Goal: Task Accomplishment & Management: Manage account settings

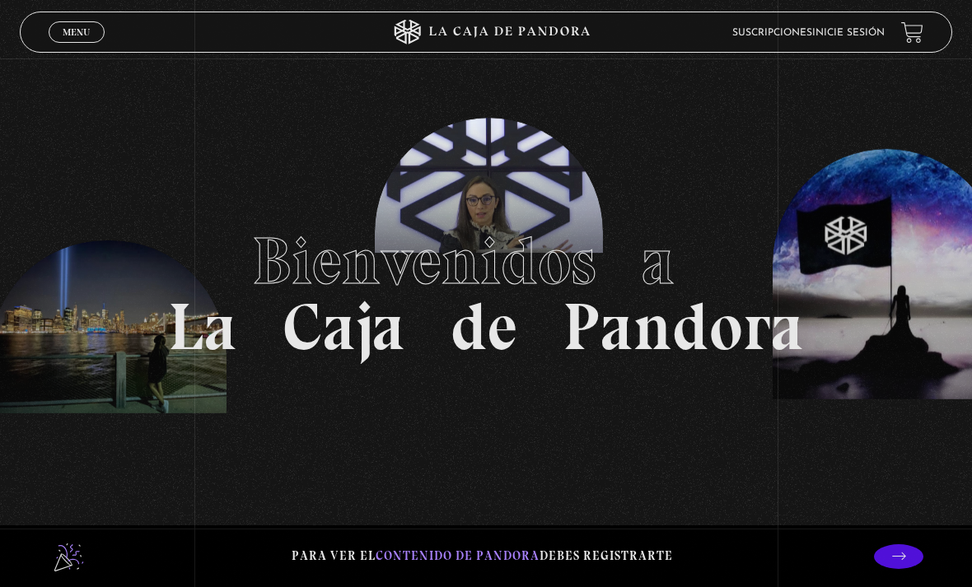
click at [90, 24] on link "Menu Cerrar" at bounding box center [77, 31] width 56 height 21
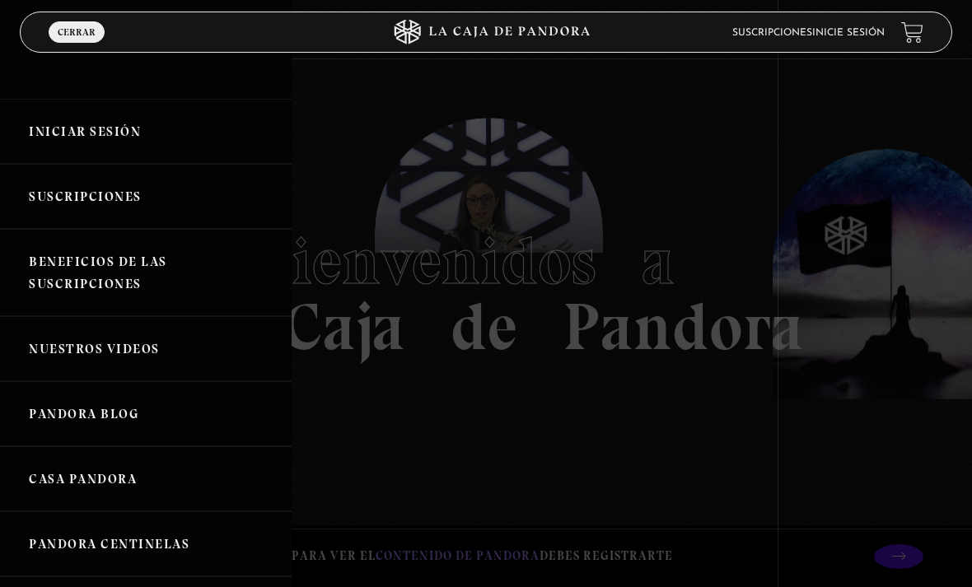
click at [156, 128] on link "Iniciar Sesión" at bounding box center [145, 131] width 291 height 65
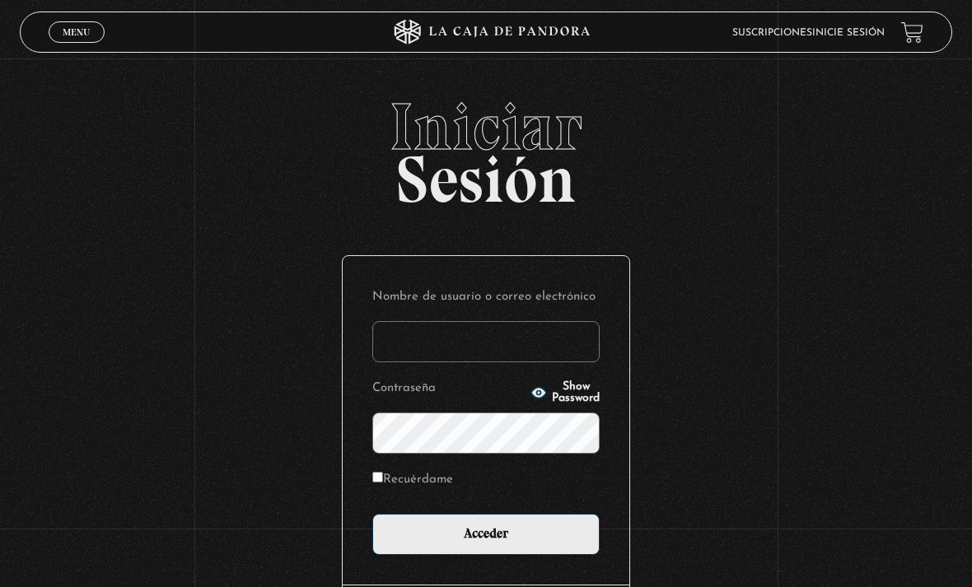
type input "[EMAIL_ADDRESS][DOMAIN_NAME]"
click at [486, 543] on input "Acceder" at bounding box center [485, 534] width 227 height 41
click at [523, 555] on input "Acceder" at bounding box center [485, 534] width 227 height 41
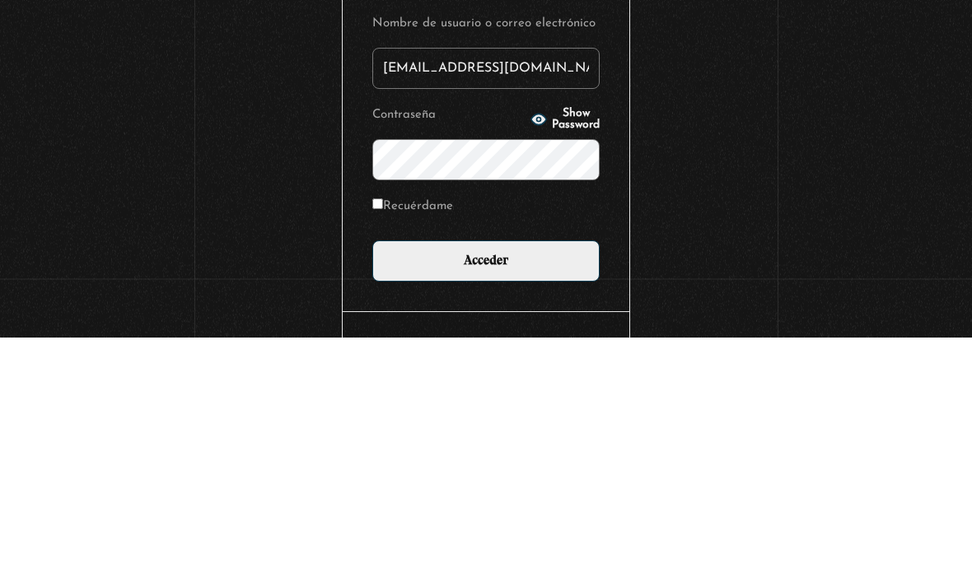
scroll to position [145, 0]
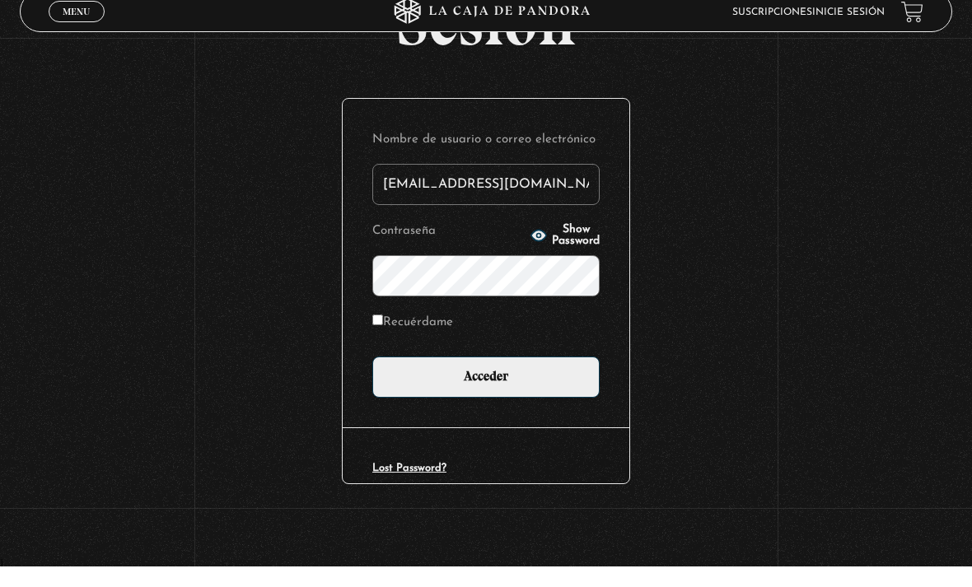
click at [455, 413] on div "Nombre de usuario o correo electrónico drivasesquivel@gmail.com Contraseña Show…" at bounding box center [486, 283] width 287 height 329
click at [485, 377] on input "Acceder" at bounding box center [485, 397] width 227 height 41
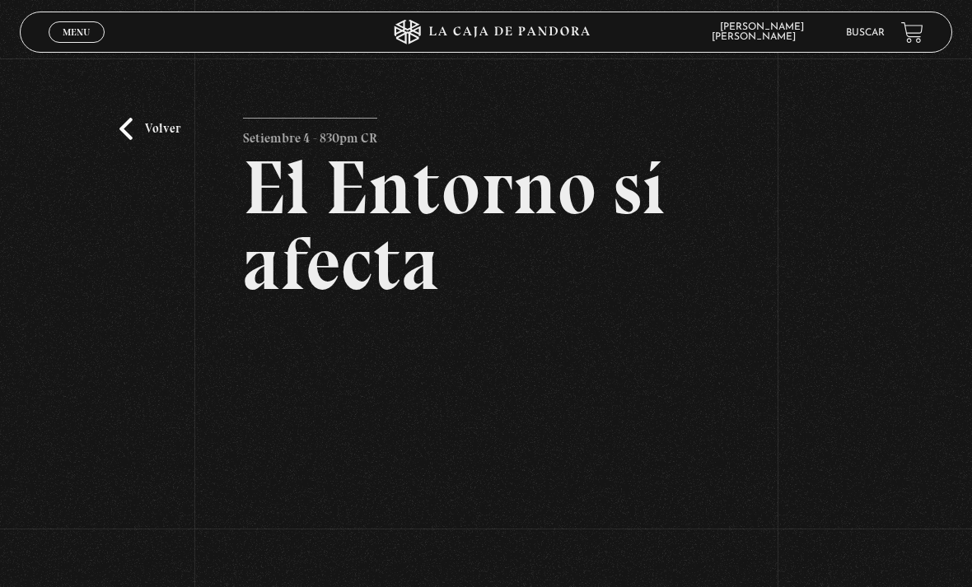
click at [154, 134] on link "Volver" at bounding box center [149, 129] width 61 height 22
click at [176, 138] on link "Volver" at bounding box center [149, 129] width 61 height 22
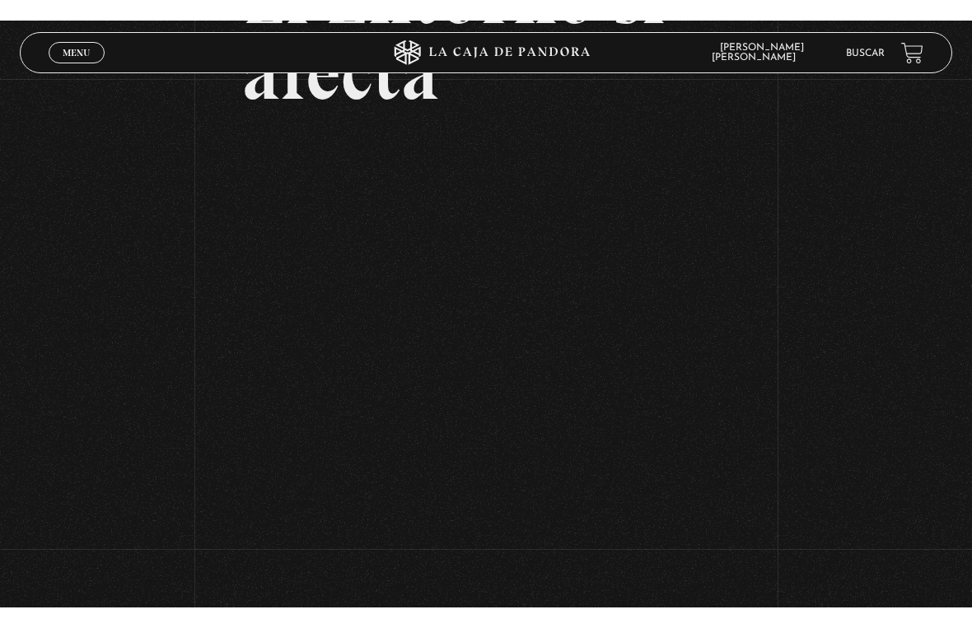
scroll to position [20, 0]
